Goal: Information Seeking & Learning: Learn about a topic

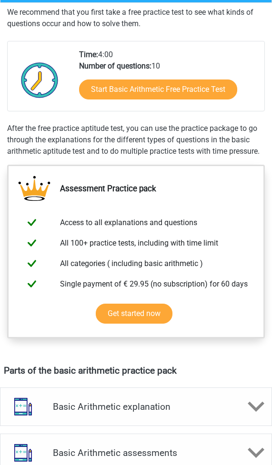
scroll to position [254, 0]
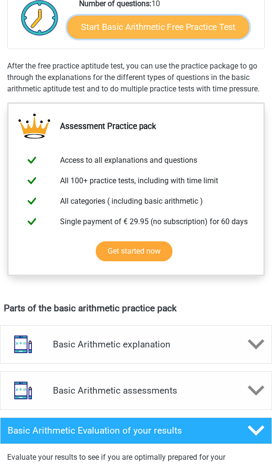
click at [107, 28] on link "Start Basic Arithmetic Free Practice Test" at bounding box center [158, 27] width 182 height 23
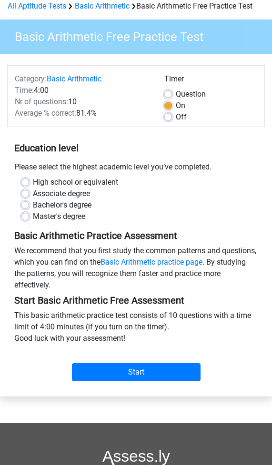
scroll to position [63, 0]
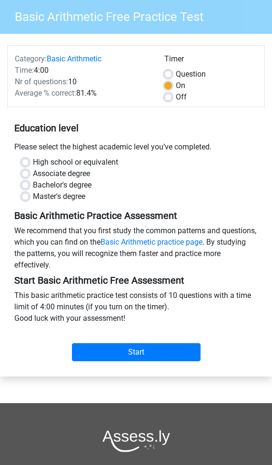
click at [33, 188] on label "Bachelor's degree" at bounding box center [62, 185] width 59 height 11
click at [28, 188] on input "Bachelor's degree" at bounding box center [25, 185] width 8 height 10
radio input "true"
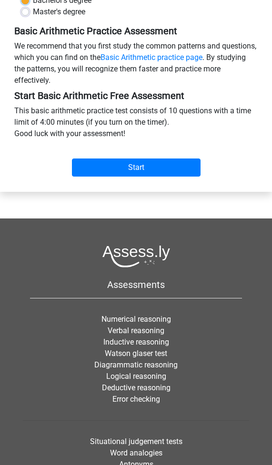
scroll to position [254, 0]
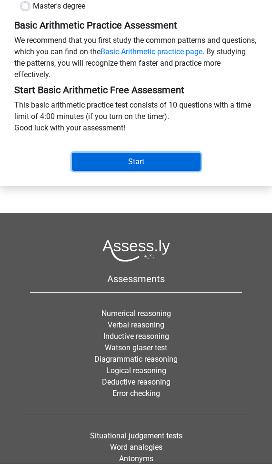
click at [127, 165] on input "Start" at bounding box center [136, 162] width 129 height 18
click at [122, 163] on input "Start" at bounding box center [136, 162] width 129 height 18
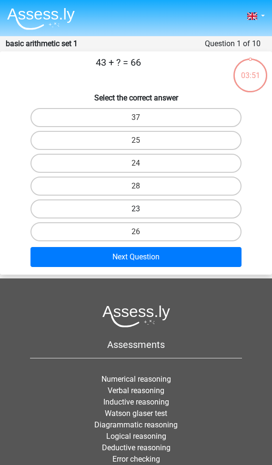
click at [142, 209] on label "23" at bounding box center [135, 209] width 211 height 19
click at [142, 209] on input "23" at bounding box center [139, 212] width 6 height 6
radio input "true"
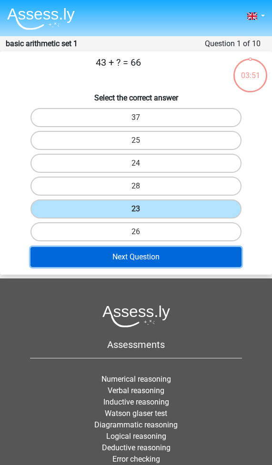
click at [145, 255] on button "Next Question" at bounding box center [135, 257] width 211 height 20
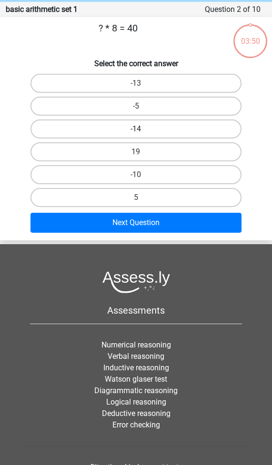
scroll to position [38, 0]
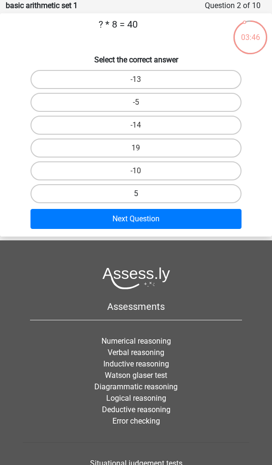
click at [136, 192] on label "5" at bounding box center [135, 193] width 211 height 19
click at [136, 194] on input "5" at bounding box center [139, 197] width 6 height 6
radio input "true"
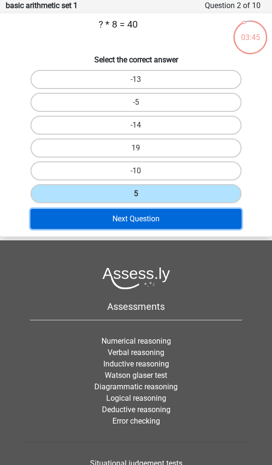
click at [138, 216] on button "Next Question" at bounding box center [135, 219] width 211 height 20
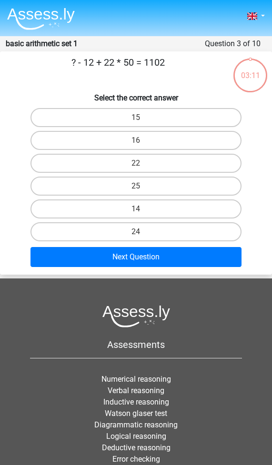
click at [142, 212] on input "14" at bounding box center [139, 212] width 6 height 6
radio input "true"
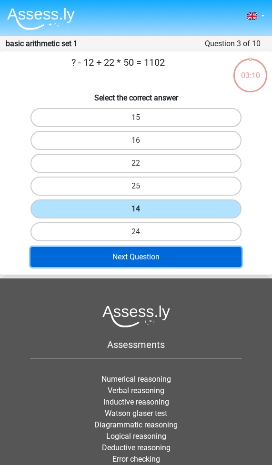
click at [141, 252] on button "Next Question" at bounding box center [135, 257] width 211 height 20
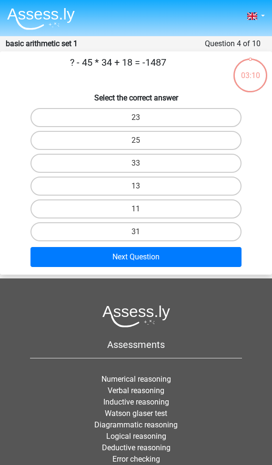
scroll to position [38, 0]
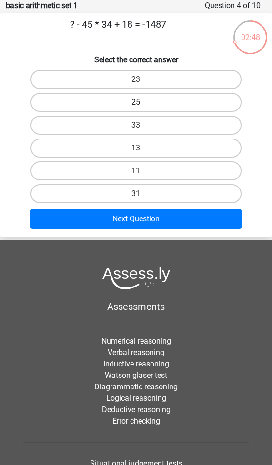
click at [144, 101] on label "25" at bounding box center [135, 102] width 211 height 19
click at [142, 102] on input "25" at bounding box center [139, 105] width 6 height 6
radio input "true"
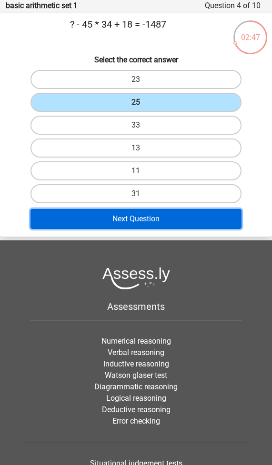
click at [139, 220] on button "Next Question" at bounding box center [135, 219] width 211 height 20
